Goal: Information Seeking & Learning: Learn about a topic

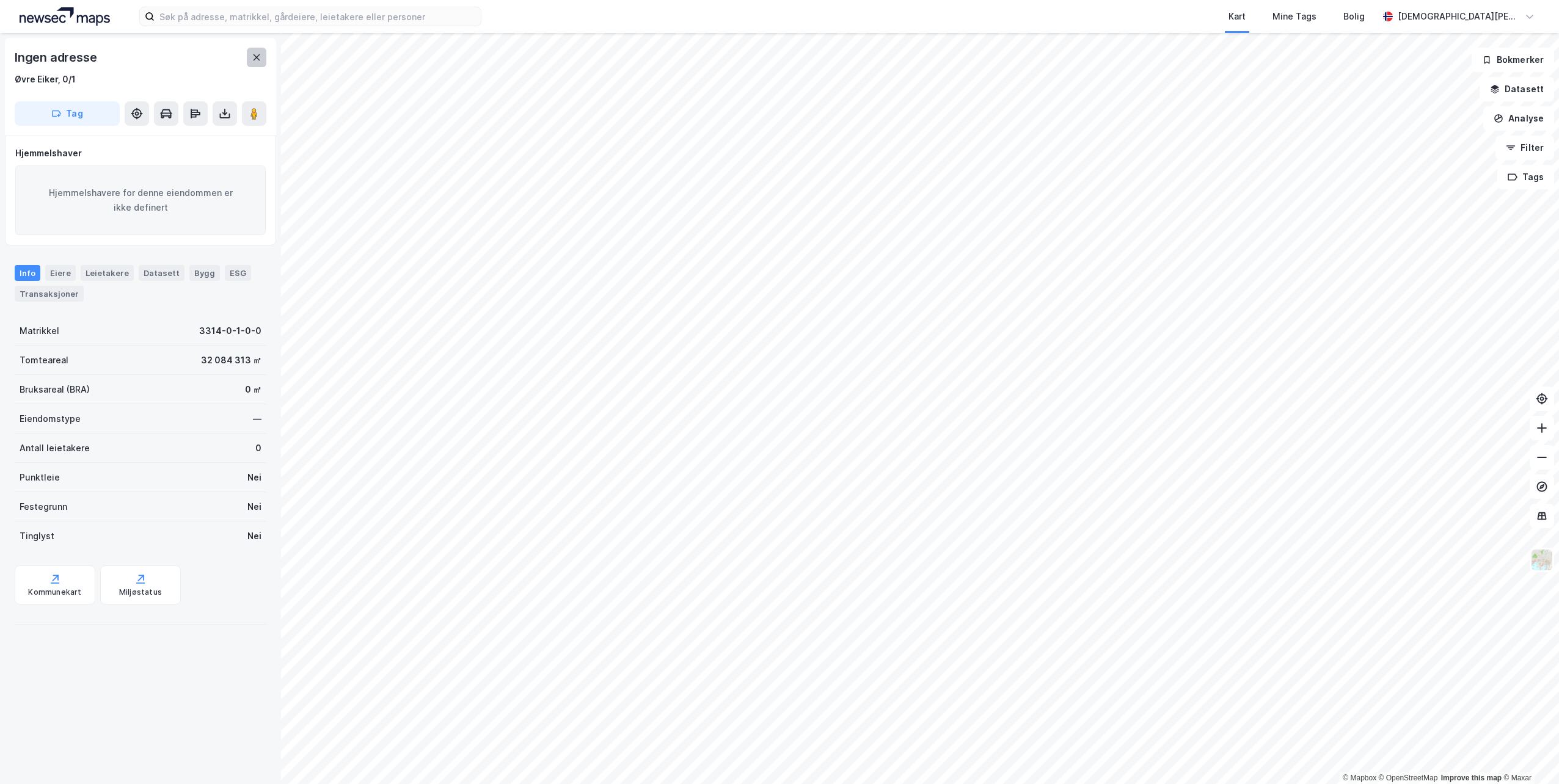
click at [264, 55] on button at bounding box center [256, 57] width 19 height 19
